Goal: Task Accomplishment & Management: Complete application form

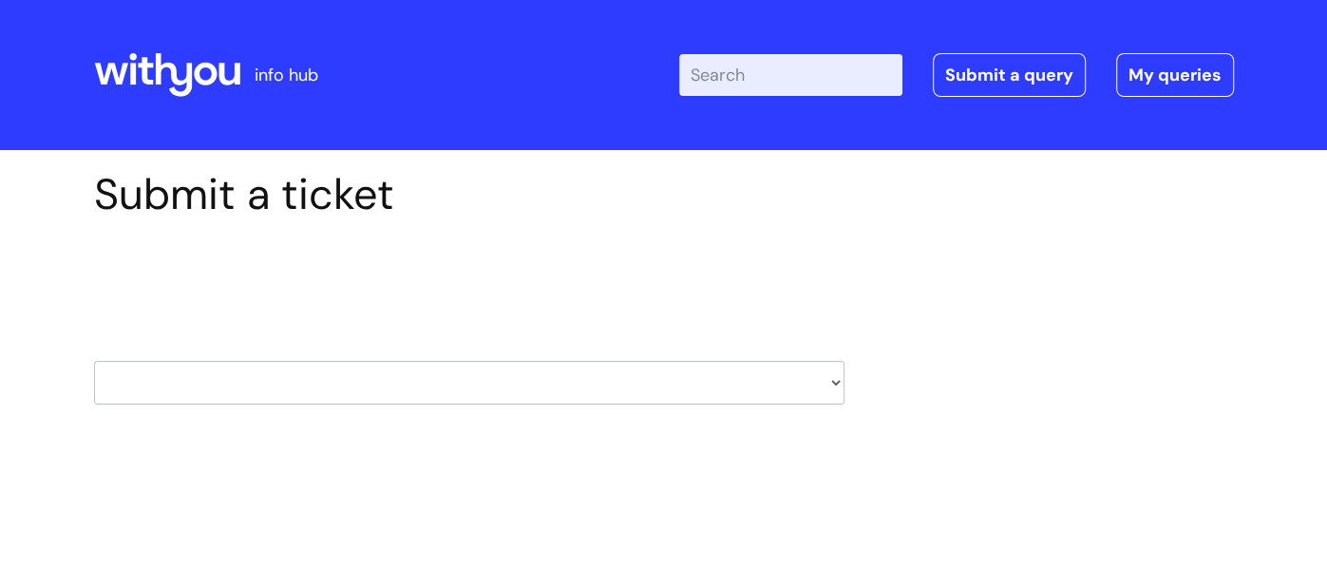
click at [807, 385] on select "HR / People IT and Support Clinical Drug Alerts Finance Accounts Data Support T…" at bounding box center [469, 383] width 750 height 44
select select "learning_and_development"
click at [94, 361] on select "HR / People IT and Support Clinical Drug Alerts Finance Accounts Data Support T…" at bounding box center [469, 383] width 750 height 44
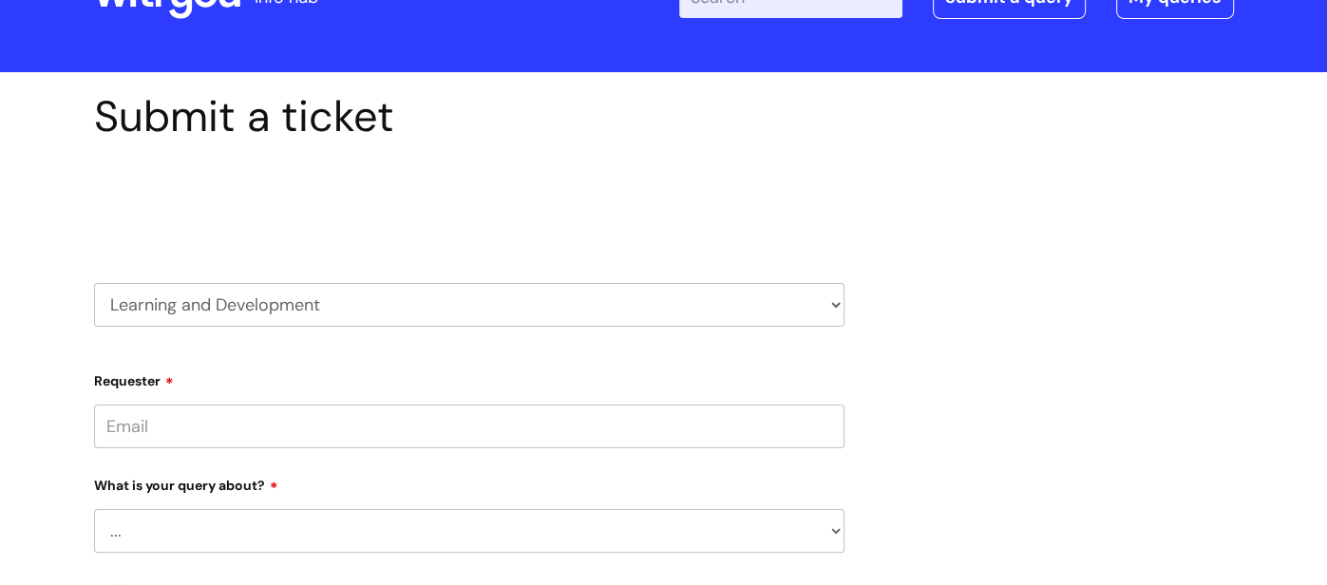
click at [185, 426] on input "Requester" at bounding box center [469, 427] width 750 height 44
type input "[EMAIL_ADDRESS][PERSON_NAME][DOMAIN_NAME]"
click at [826, 522] on select "... Question about a training course or session booking Ask about apprenticeshi…" at bounding box center [469, 531] width 750 height 44
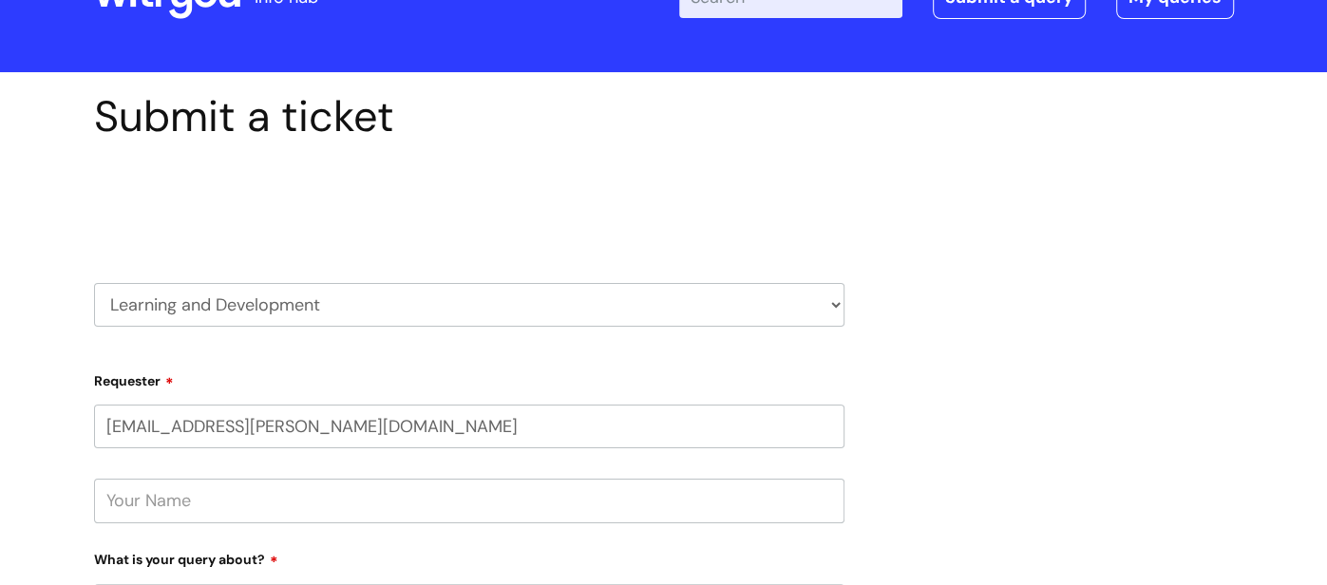
select select "Question about a training course or session booking"
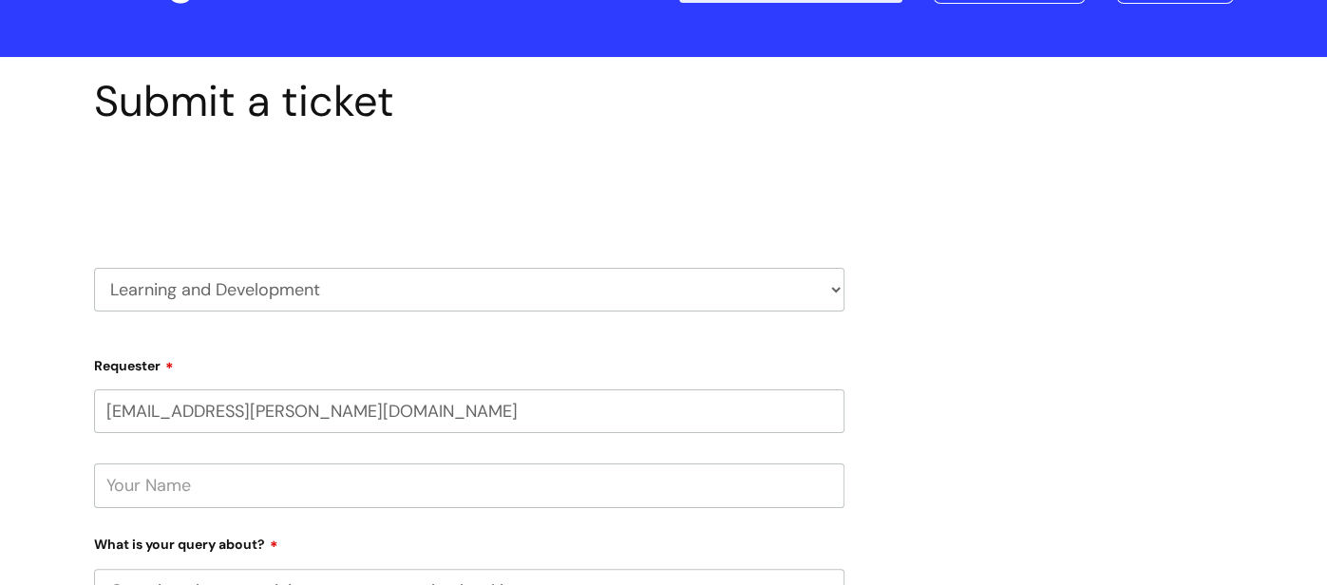
scroll to position [157, 0]
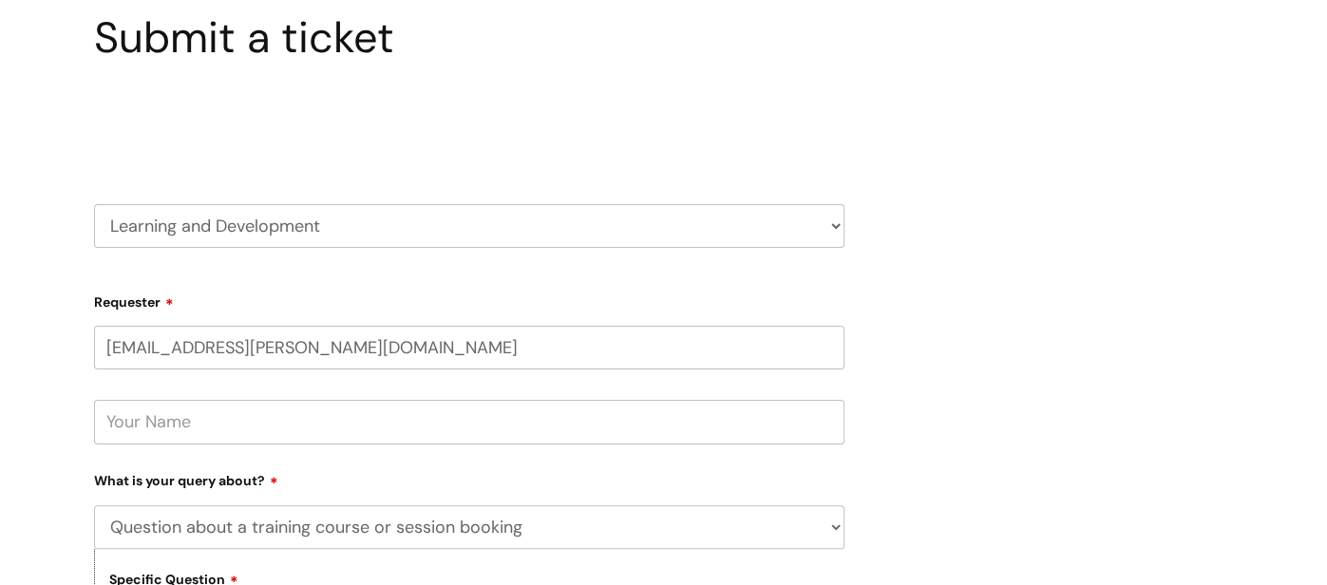
click at [142, 428] on input "text" at bounding box center [469, 422] width 750 height 44
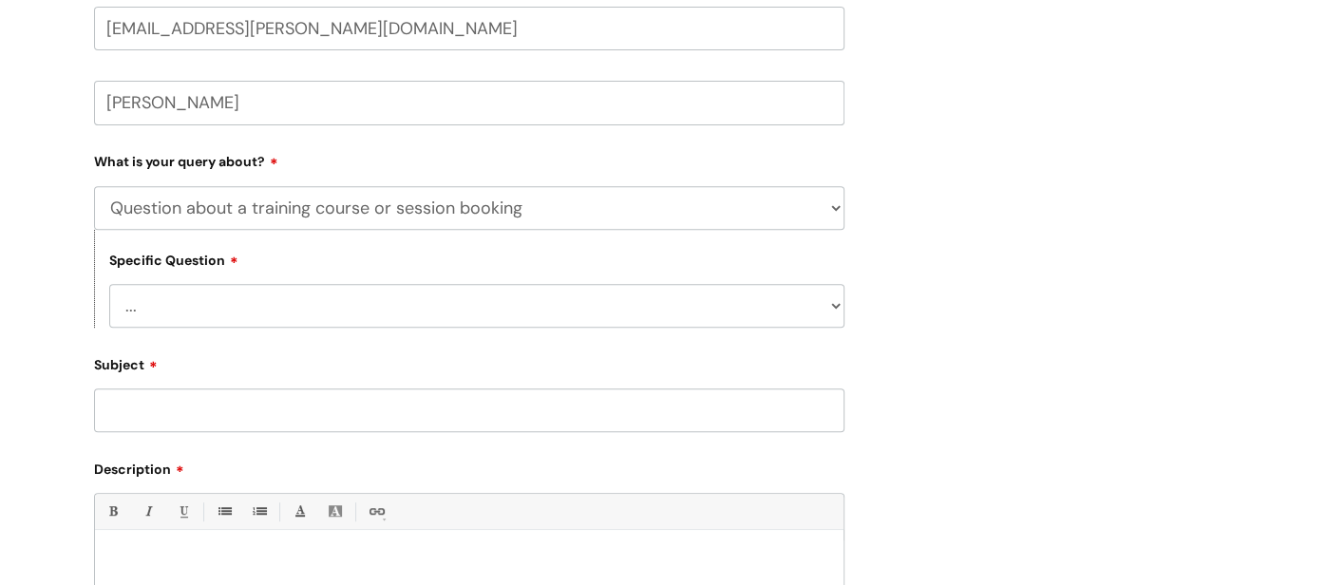
scroll to position [485, 0]
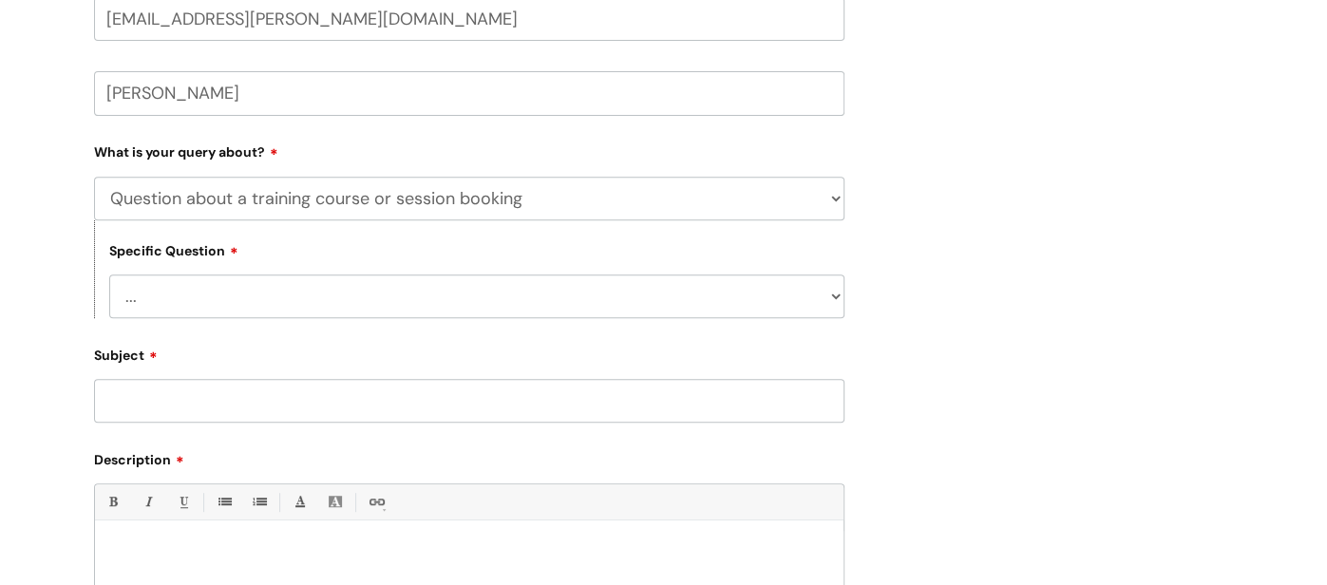
type input "[PERSON_NAME]"
click at [831, 297] on select "... Training booking request Training dates/timetable Enquiry about a topic or …" at bounding box center [476, 296] width 735 height 44
select select "Attendance query"
click at [109, 275] on select "... Training booking request Training dates/timetable Enquiry about a topic or …" at bounding box center [476, 296] width 735 height 44
click at [148, 400] on input "Subject" at bounding box center [469, 401] width 750 height 44
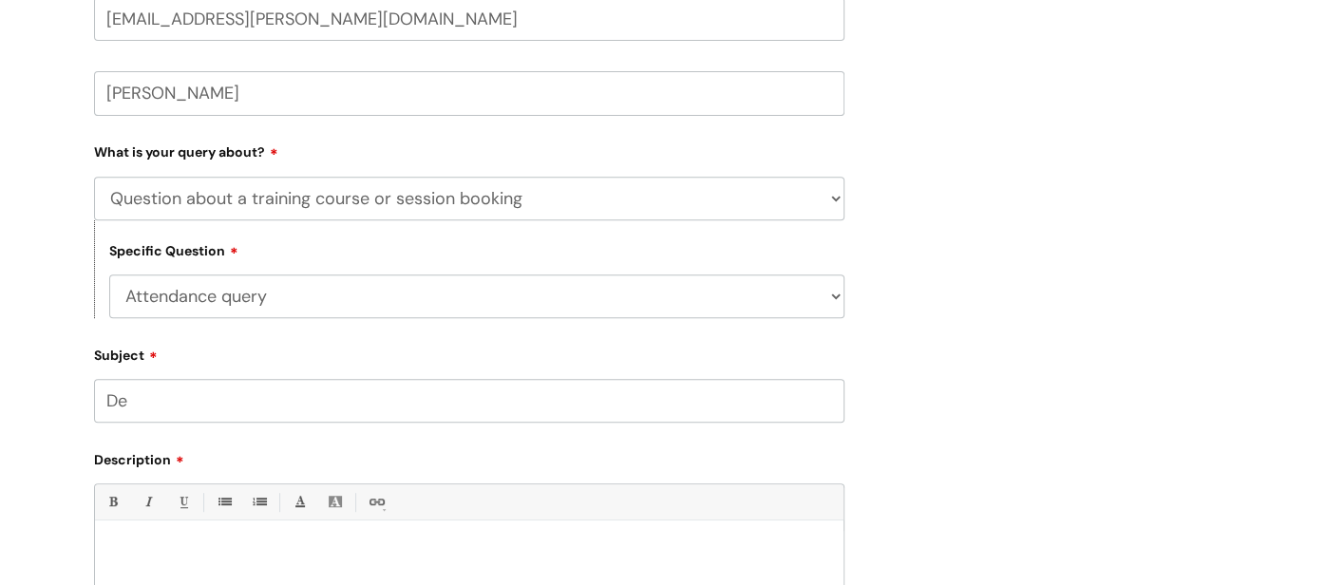
type input "D"
paste input "De-escalating challenging situations s"
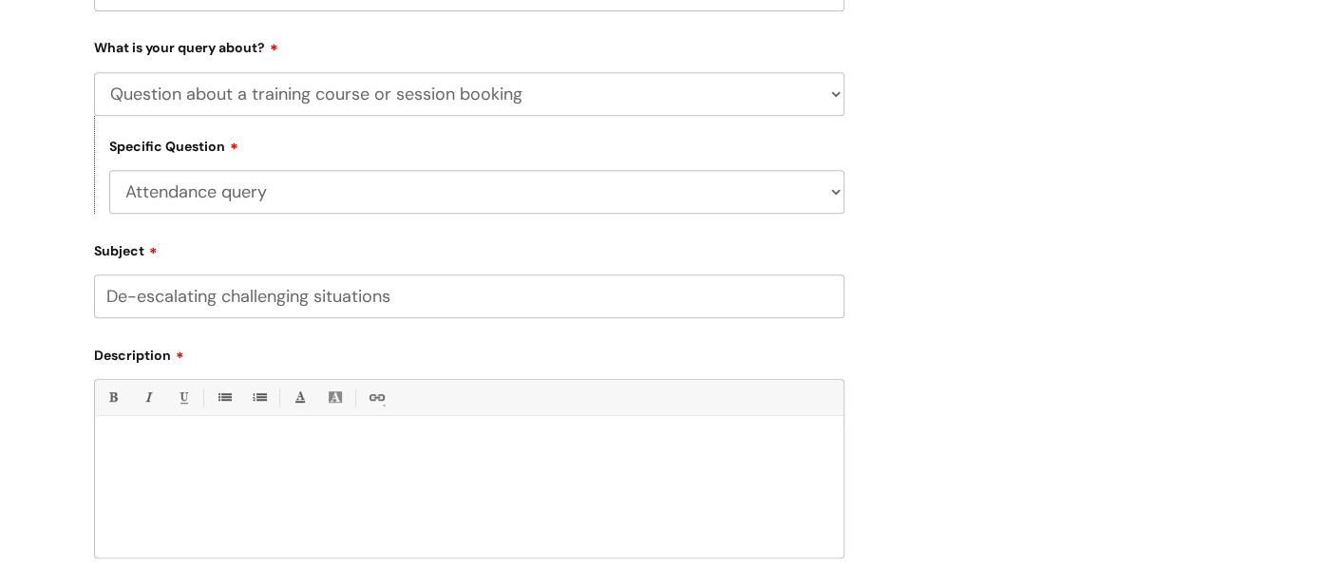
scroll to position [593, 0]
type input "De-escalating challenging situations"
click at [138, 463] on div at bounding box center [469, 489] width 748 height 131
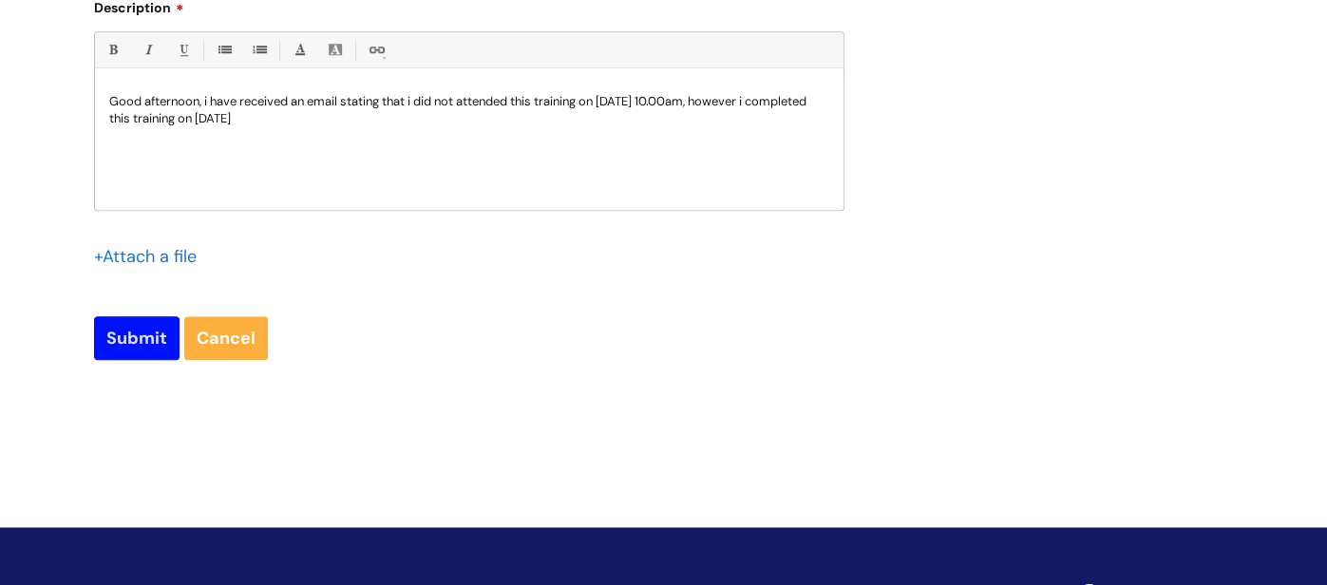
scroll to position [944, 0]
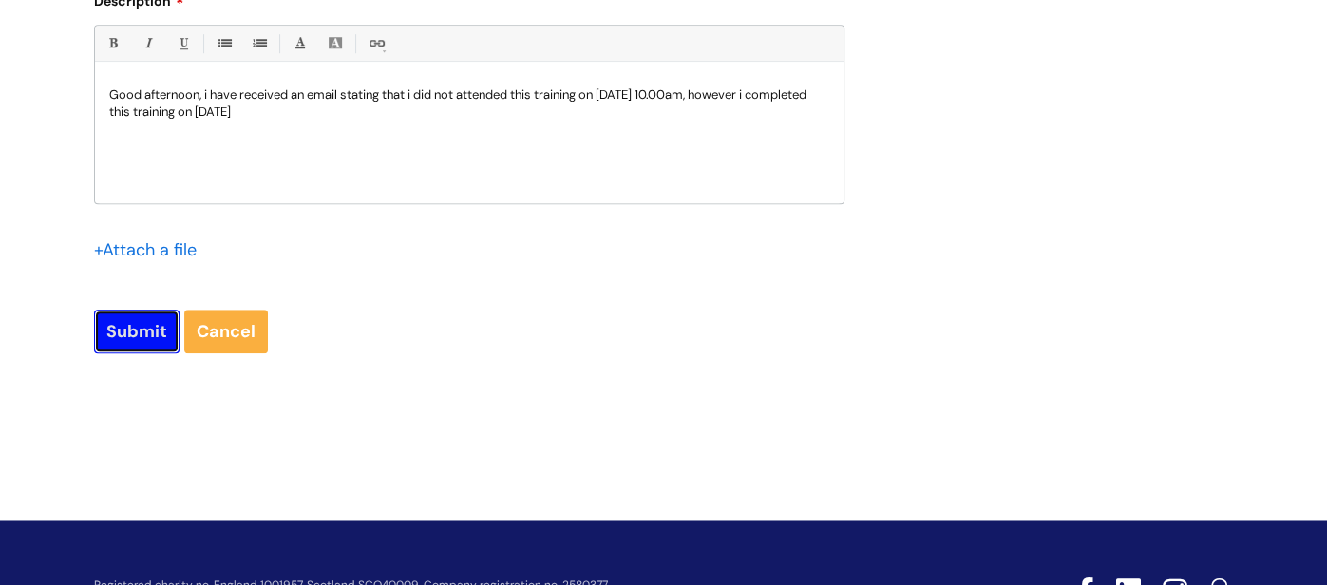
click at [131, 345] on input "Submit" at bounding box center [136, 332] width 85 height 44
type input "Please Wait..."
